Goal: Navigation & Orientation: Understand site structure

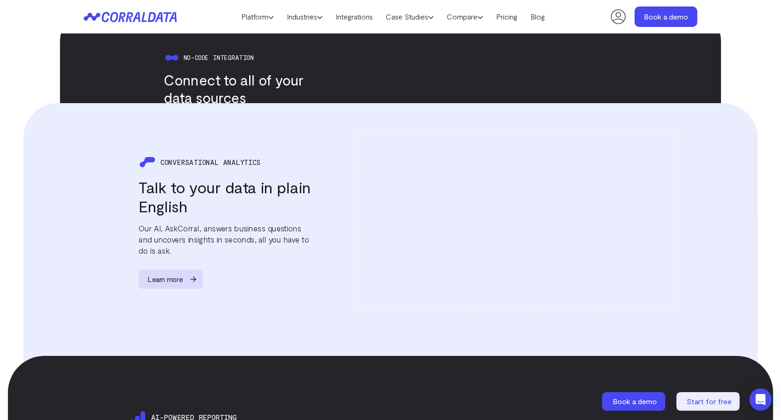
scroll to position [932, 0]
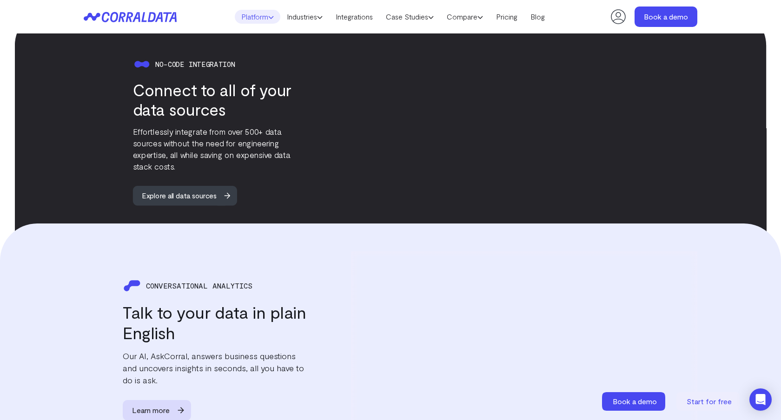
click at [268, 15] on icon at bounding box center [271, 17] width 6 height 6
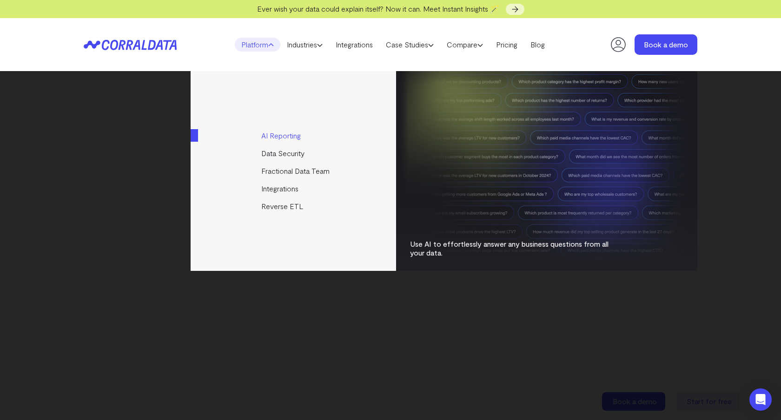
click at [278, 132] on link "AI Reporting" at bounding box center [294, 136] width 207 height 18
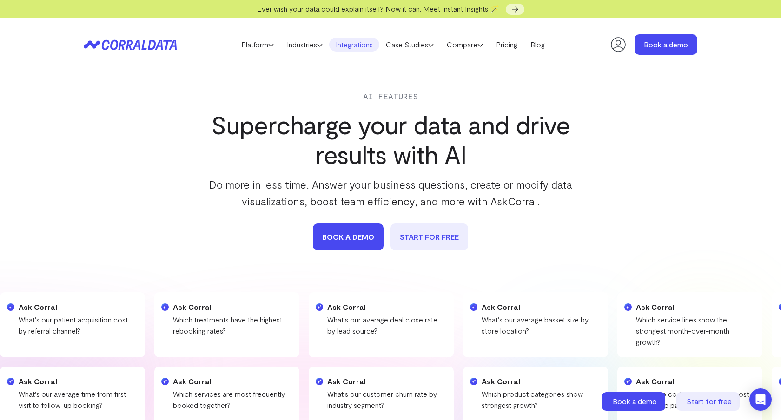
click at [358, 44] on link "Integrations" at bounding box center [354, 45] width 50 height 14
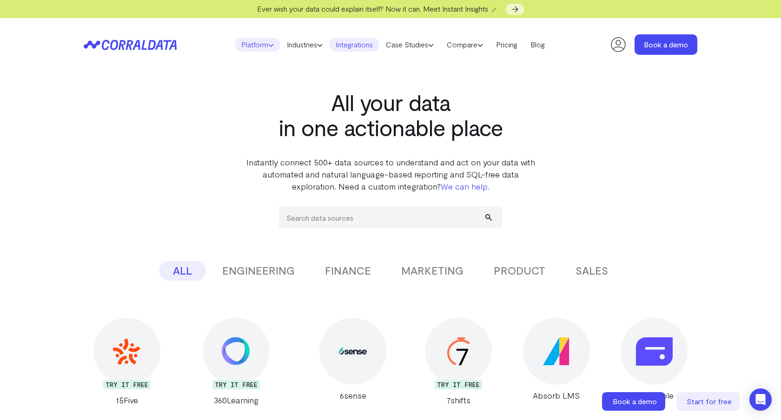
click at [263, 43] on link "Platform" at bounding box center [258, 45] width 46 height 14
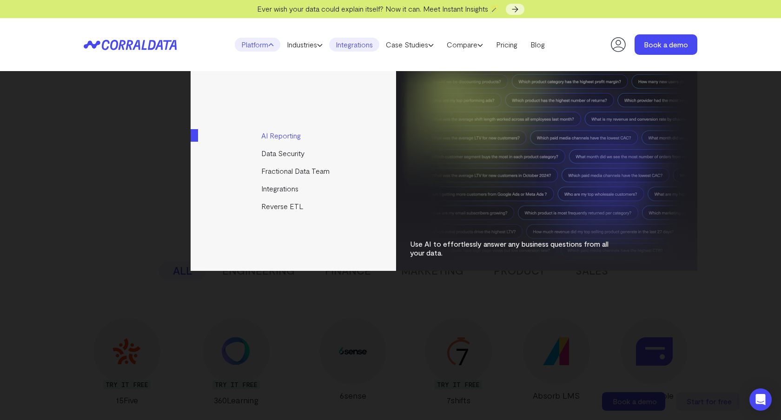
click at [272, 134] on link "AI Reporting" at bounding box center [294, 136] width 207 height 18
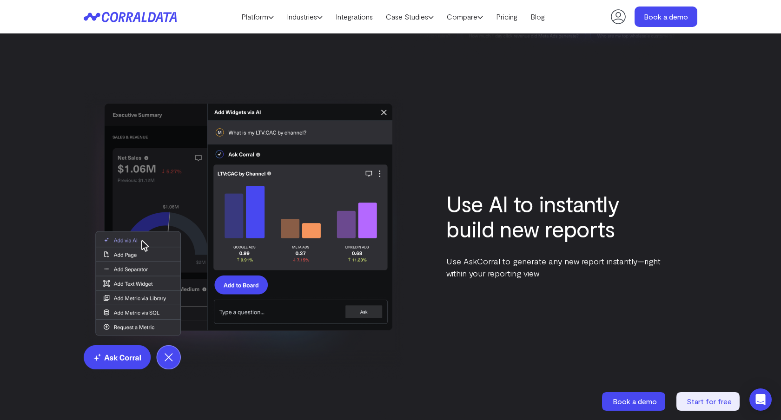
scroll to position [1343, 0]
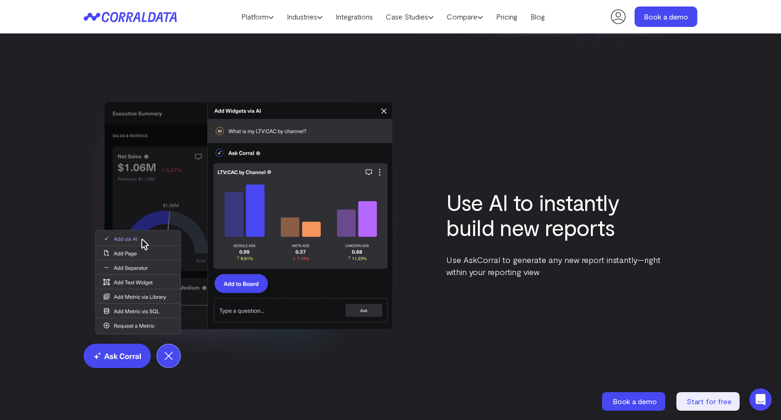
click at [128, 20] on icon at bounding box center [130, 17] width 93 height 11
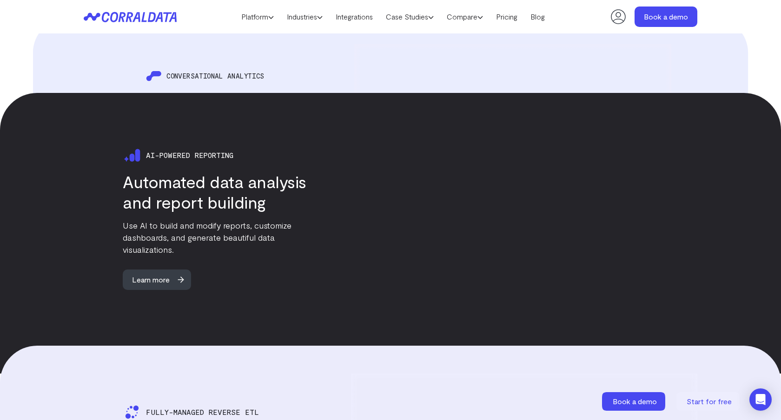
scroll to position [1321, 0]
